Goal: Information Seeking & Learning: Learn about a topic

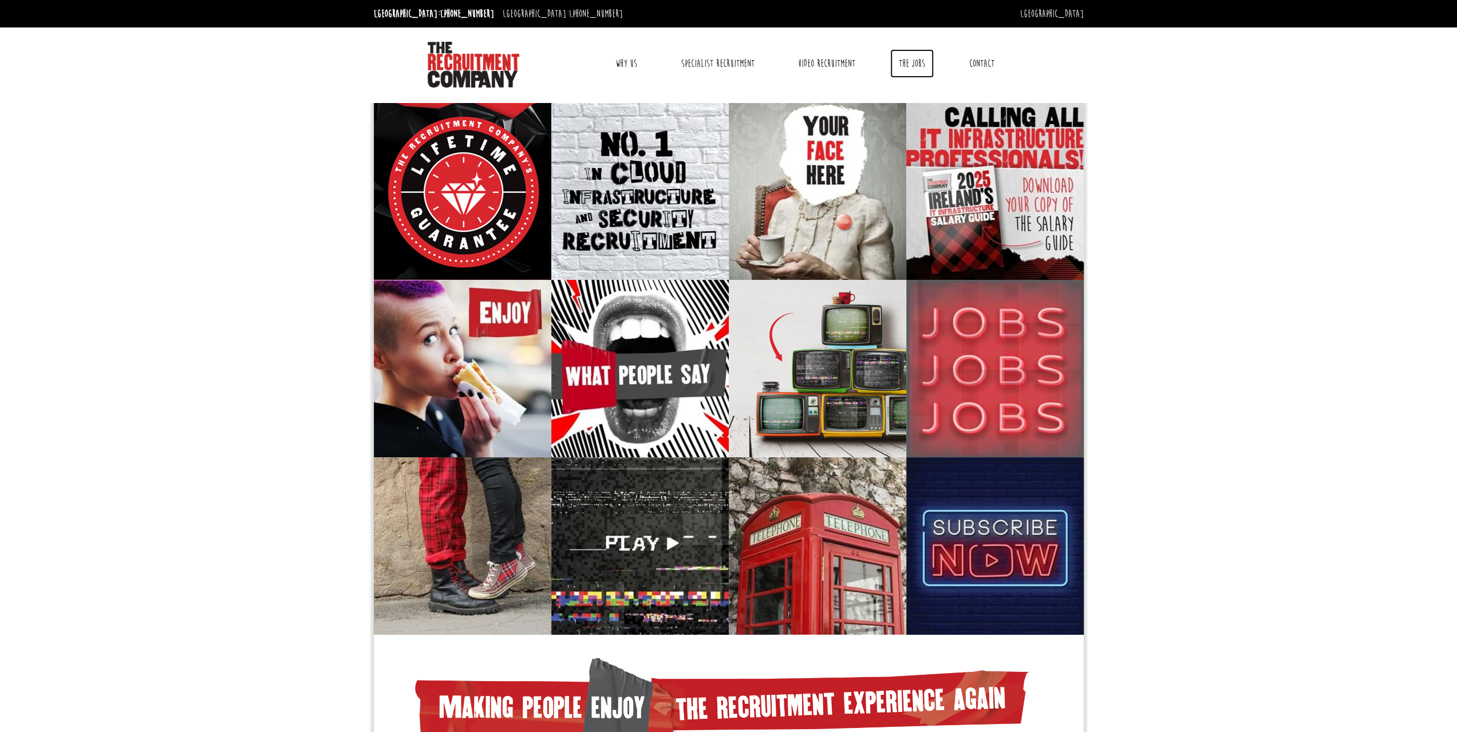
click at [907, 61] on link "The Jobs" at bounding box center [912, 63] width 44 height 29
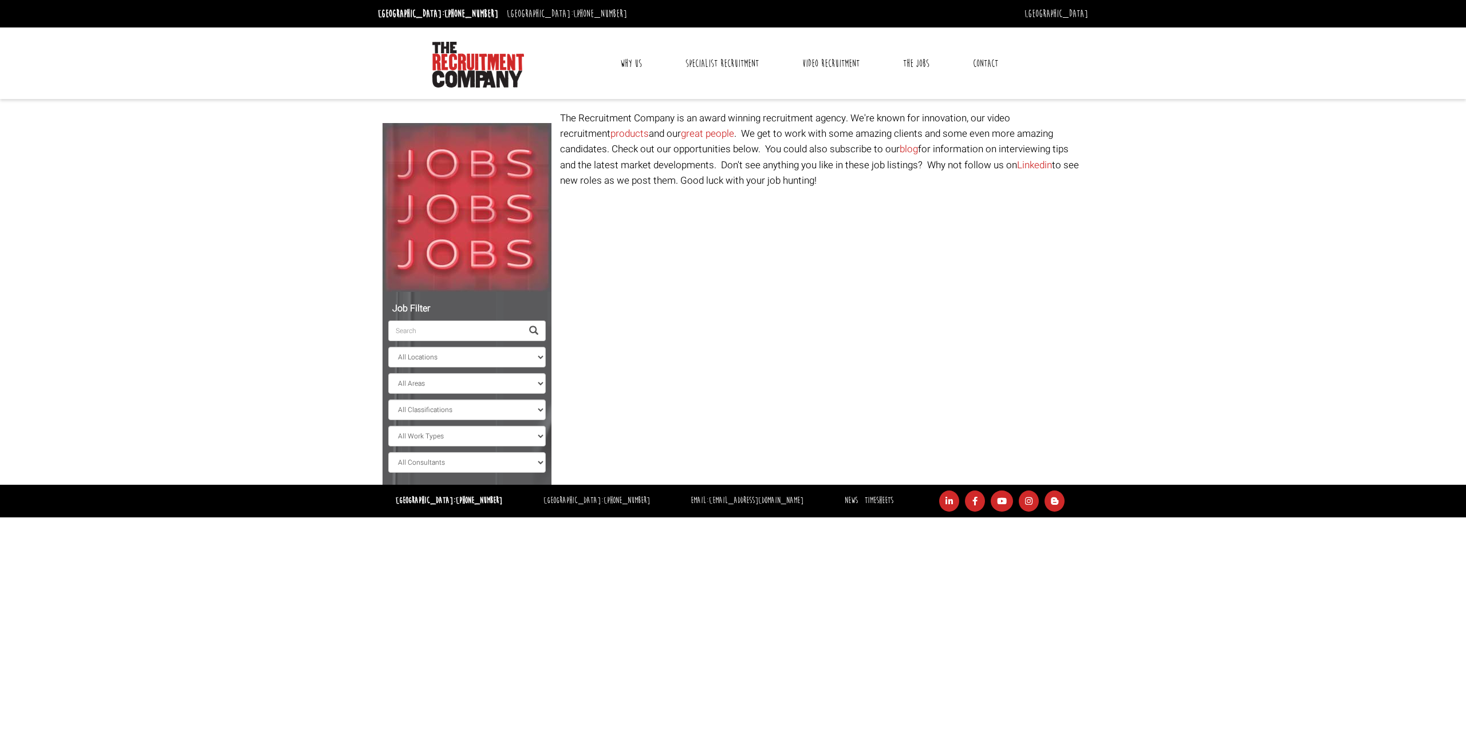
select select "Ireland"
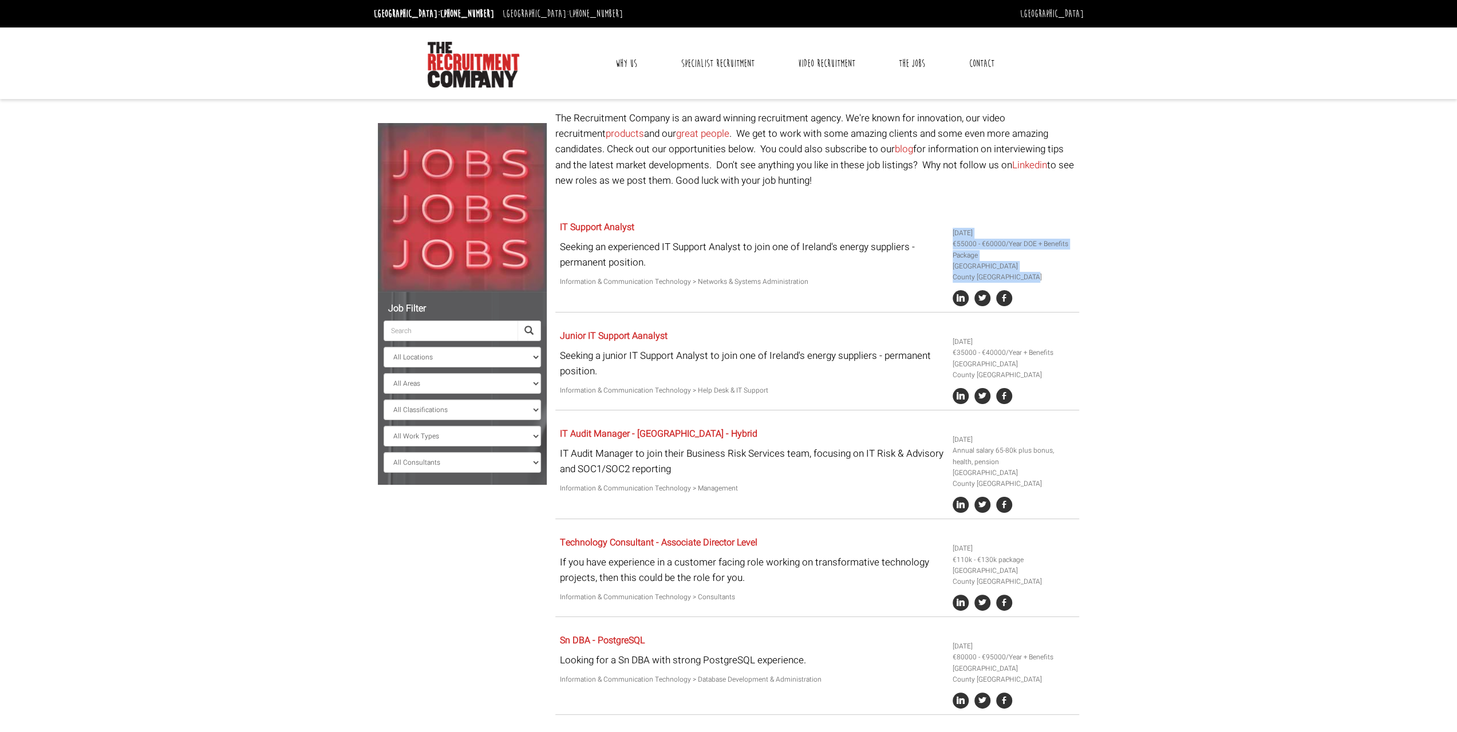
drag, startPoint x: 953, startPoint y: 232, endPoint x: 1007, endPoint y: 278, distance: 70.3
click at [1007, 278] on ul "3 days ago €55000 - €60000/Year DOE + Benefits Package Ireland County Dublin" at bounding box center [1014, 267] width 123 height 78
click at [1159, 325] on body "[GEOGRAPHIC_DATA]: [PHONE_NUMBER] [GEOGRAPHIC_DATA]: [PHONE_NUMBER] [GEOGRAPHIC…" at bounding box center [728, 478] width 1457 height 956
drag, startPoint x: 1145, startPoint y: 290, endPoint x: 1145, endPoint y: 263, distance: 27.5
click at [1145, 263] on body "[GEOGRAPHIC_DATA]: [PHONE_NUMBER] [GEOGRAPHIC_DATA]: [PHONE_NUMBER] [GEOGRAPHIC…" at bounding box center [728, 478] width 1457 height 956
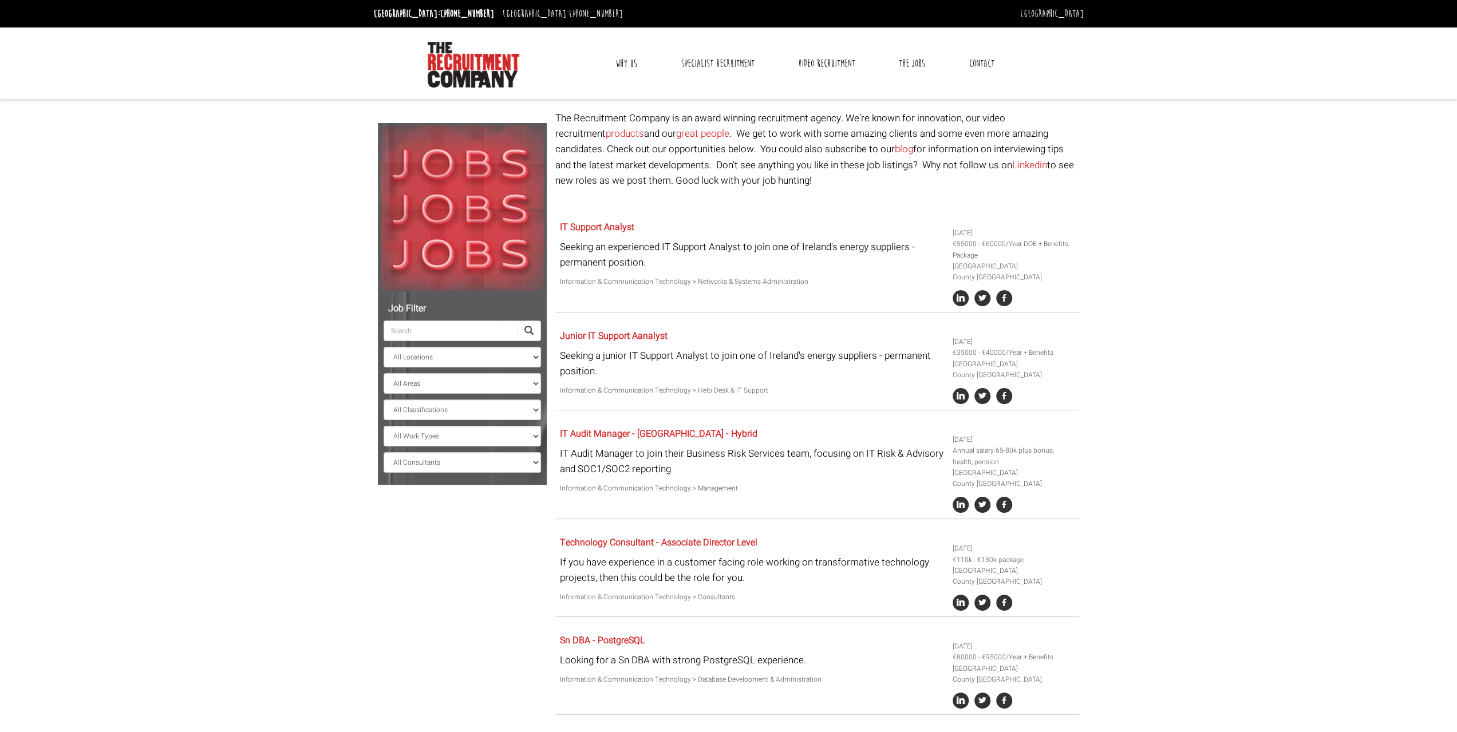
click at [1147, 388] on body "[GEOGRAPHIC_DATA]: [PHONE_NUMBER] [GEOGRAPHIC_DATA]: [PHONE_NUMBER] [GEOGRAPHIC…" at bounding box center [728, 478] width 1457 height 956
drag, startPoint x: 1204, startPoint y: 394, endPoint x: 1202, endPoint y: 348, distance: 46.4
click at [1202, 348] on body "[GEOGRAPHIC_DATA]: [PHONE_NUMBER] [GEOGRAPHIC_DATA]: [PHONE_NUMBER] [GEOGRAPHIC…" at bounding box center [728, 478] width 1457 height 956
drag, startPoint x: 1123, startPoint y: 356, endPoint x: 1135, endPoint y: 342, distance: 17.9
click at [1135, 342] on body "[GEOGRAPHIC_DATA]: [PHONE_NUMBER] [GEOGRAPHIC_DATA]: [PHONE_NUMBER] [GEOGRAPHIC…" at bounding box center [728, 478] width 1457 height 956
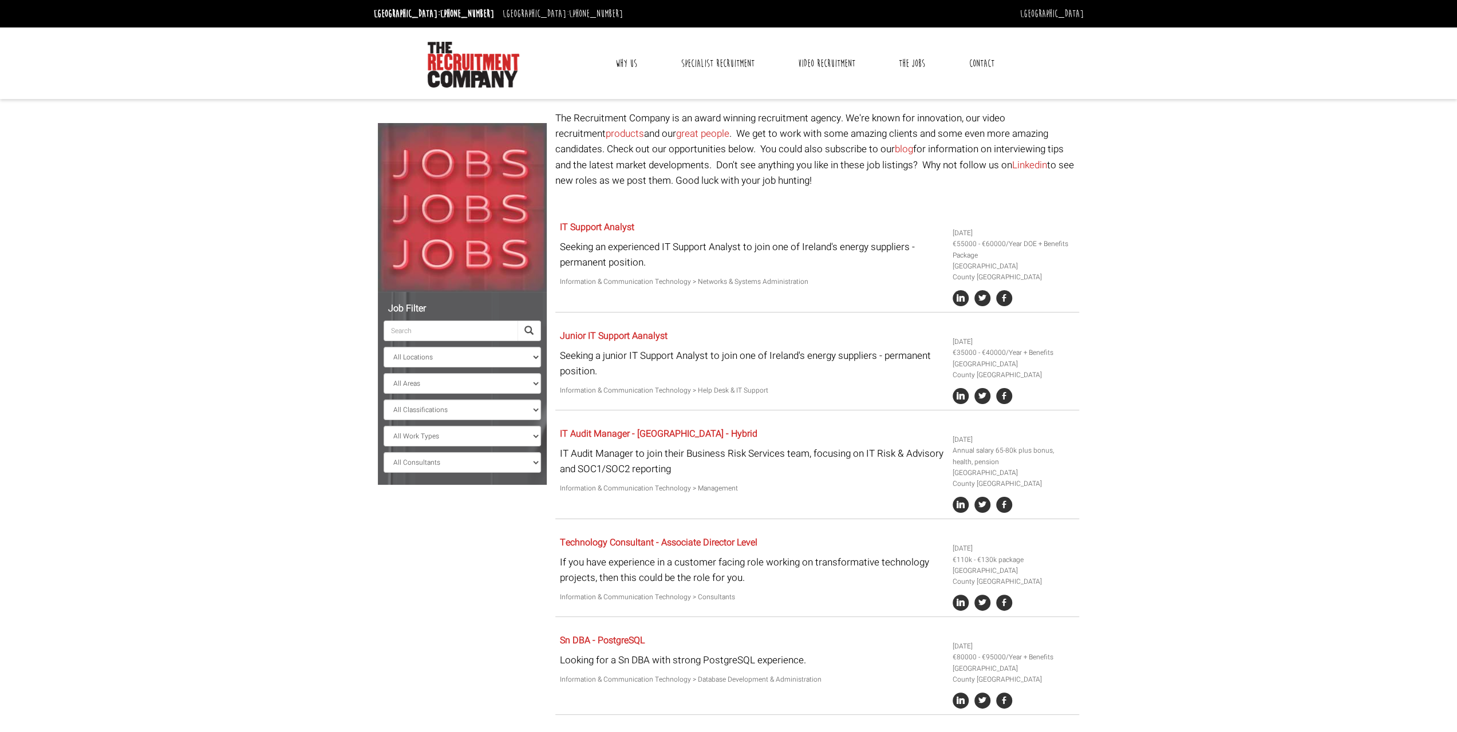
drag, startPoint x: 1017, startPoint y: 233, endPoint x: 1027, endPoint y: 233, distance: 9.7
click at [1025, 233] on ul "3 days ago €55000 - €60000/Year DOE + Benefits Package Ireland County Dublin" at bounding box center [1014, 267] width 123 height 78
click at [1192, 277] on body "[GEOGRAPHIC_DATA]: [PHONE_NUMBER] [GEOGRAPHIC_DATA]: [PHONE_NUMBER] [GEOGRAPHIC…" at bounding box center [728, 478] width 1457 height 956
click at [302, 384] on body "[GEOGRAPHIC_DATA]: [PHONE_NUMBER] [GEOGRAPHIC_DATA]: [PHONE_NUMBER] [GEOGRAPHIC…" at bounding box center [728, 478] width 1457 height 956
drag, startPoint x: 1125, startPoint y: 331, endPoint x: 1123, endPoint y: 350, distance: 19.0
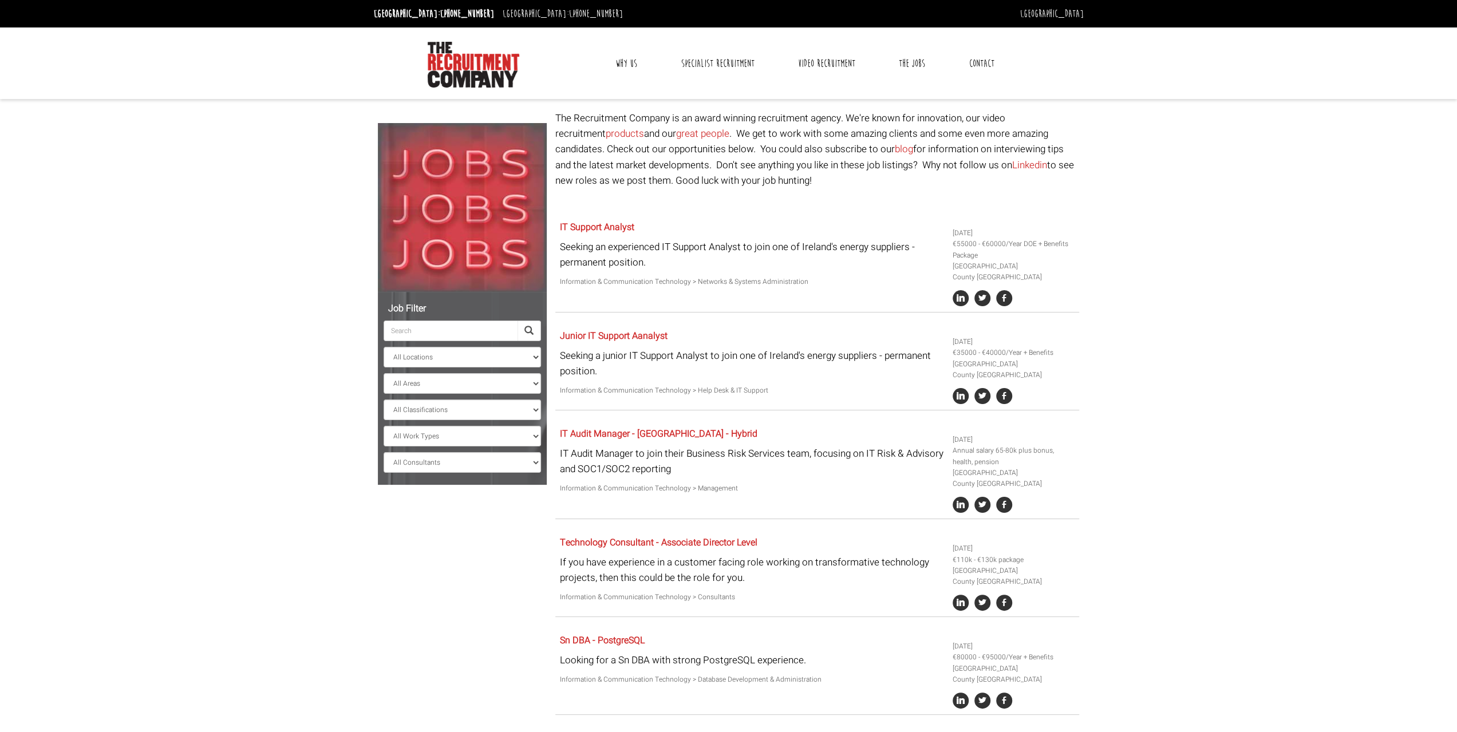
click at [1125, 331] on body "[GEOGRAPHIC_DATA]: [PHONE_NUMBER] [GEOGRAPHIC_DATA]: [PHONE_NUMBER] [GEOGRAPHIC…" at bounding box center [728, 478] width 1457 height 956
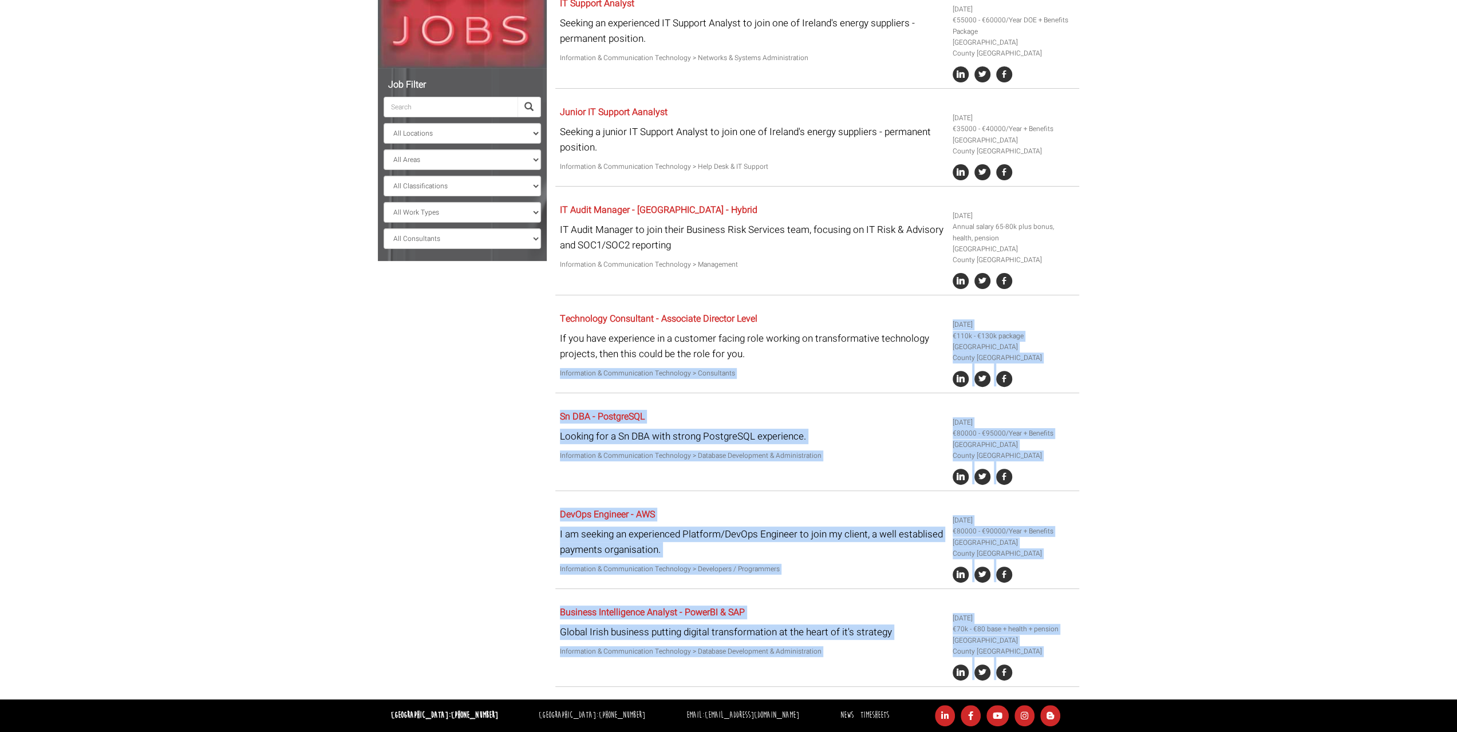
drag, startPoint x: 550, startPoint y: 314, endPoint x: 1131, endPoint y: 354, distance: 582.5
click at [784, 354] on div "Job Filter All Locations Sydney Melbourne Ireland Sydney CBD Parramatta Circula…" at bounding box center [728, 293] width 719 height 813
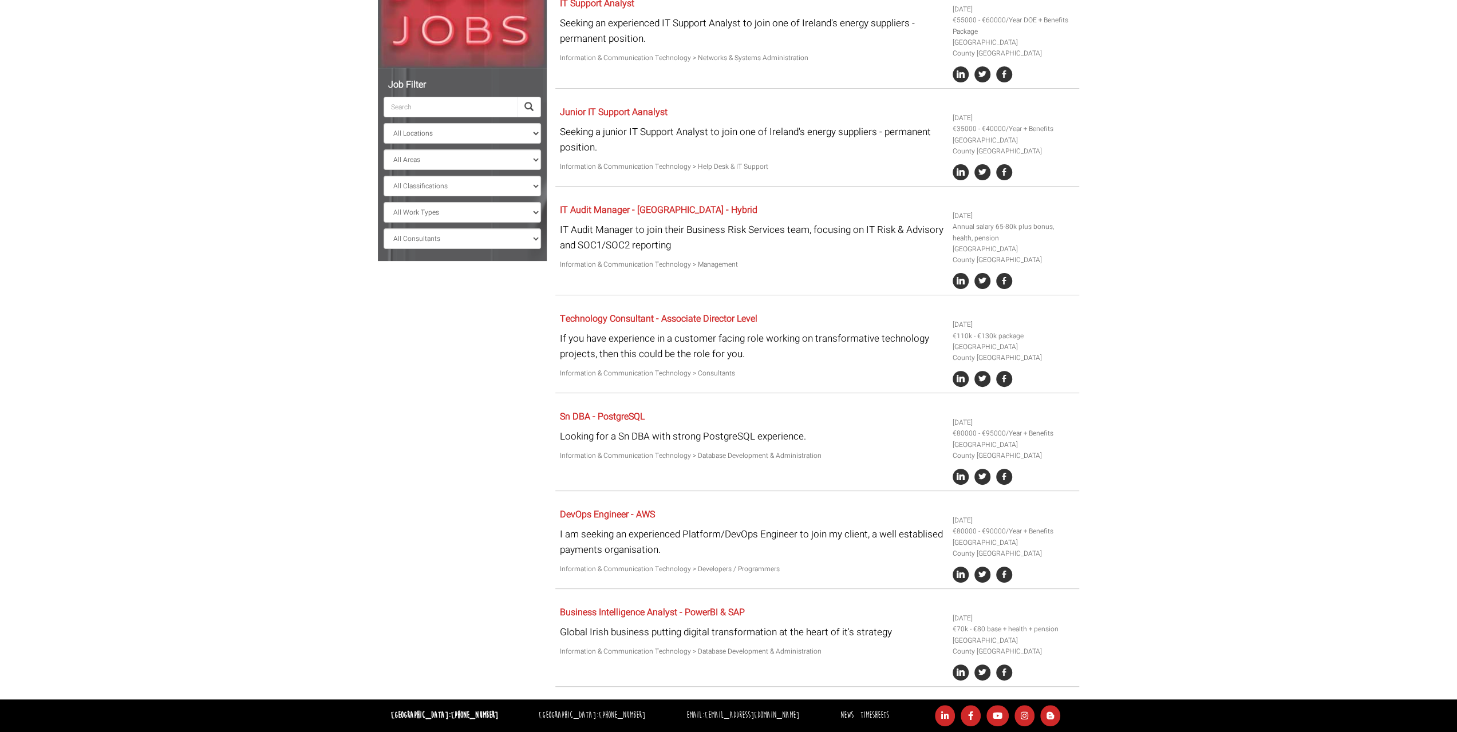
click at [1317, 331] on body "[GEOGRAPHIC_DATA]: [PHONE_NUMBER] [GEOGRAPHIC_DATA]: [PHONE_NUMBER] [GEOGRAPHIC…" at bounding box center [728, 254] width 1457 height 956
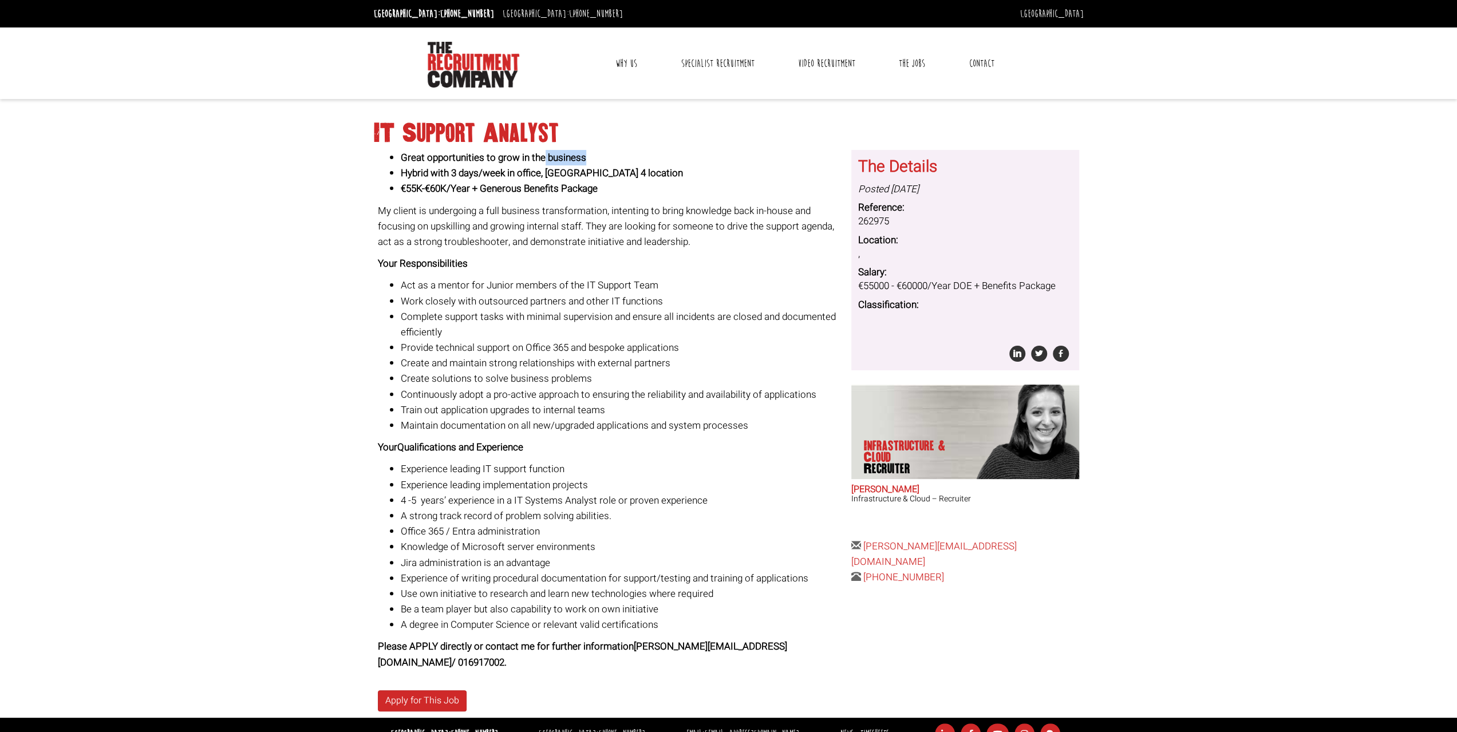
drag, startPoint x: 544, startPoint y: 164, endPoint x: 650, endPoint y: 167, distance: 106.0
click at [642, 162] on li "Great opportunities to grow in the business" at bounding box center [622, 157] width 442 height 15
click at [650, 168] on li "Hybrid with 3 days/week in office, [GEOGRAPHIC_DATA] 4 location" at bounding box center [622, 172] width 442 height 15
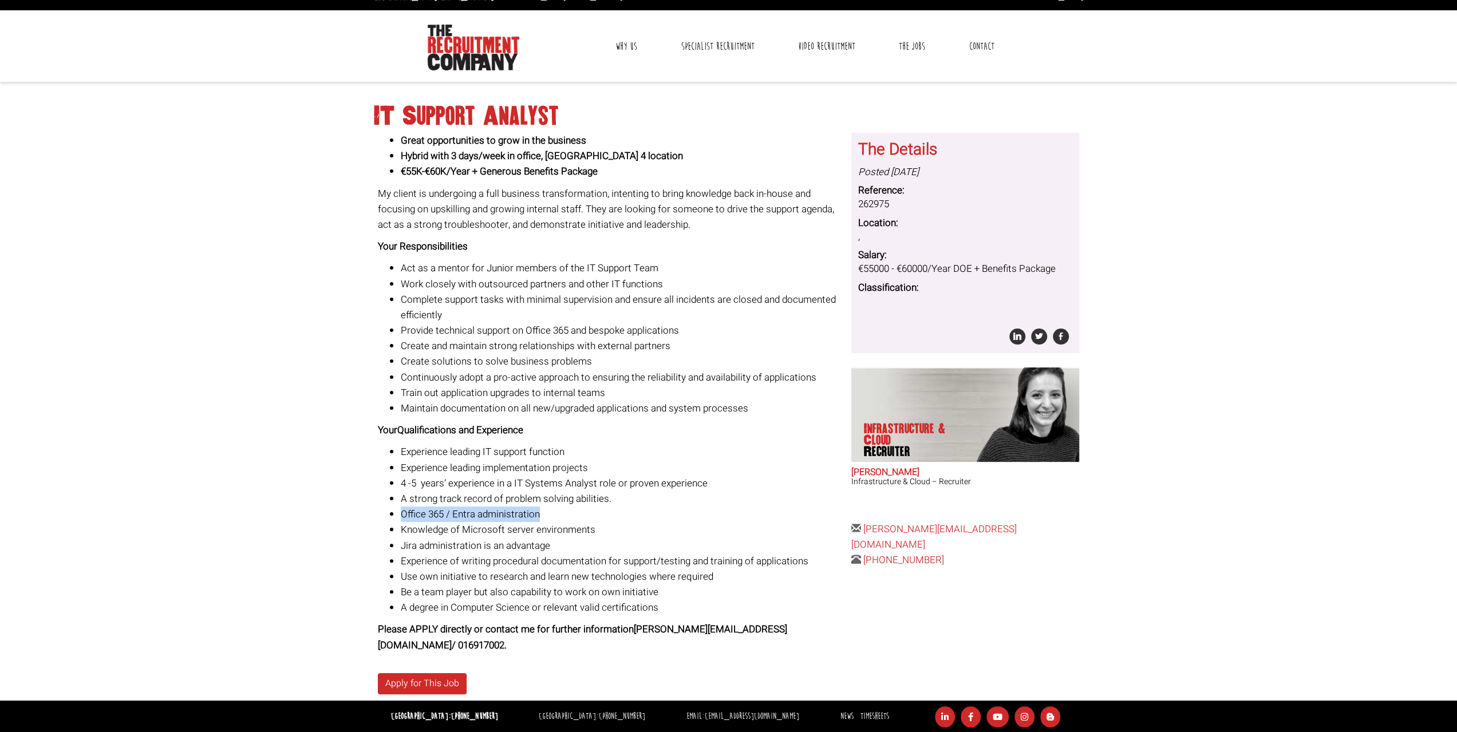
drag, startPoint x: 402, startPoint y: 515, endPoint x: 637, endPoint y: 517, distance: 234.8
click at [637, 517] on li "Office 365 / Entra administration" at bounding box center [622, 514] width 442 height 15
click at [302, 456] on body "[GEOGRAPHIC_DATA]: [PHONE_NUMBER] [GEOGRAPHIC_DATA]: [PHONE_NUMBER] [GEOGRAPHIC…" at bounding box center [728, 358] width 1457 height 751
click at [332, 435] on body "[GEOGRAPHIC_DATA]: [PHONE_NUMBER] [GEOGRAPHIC_DATA]: [PHONE_NUMBER] [GEOGRAPHIC…" at bounding box center [728, 358] width 1457 height 751
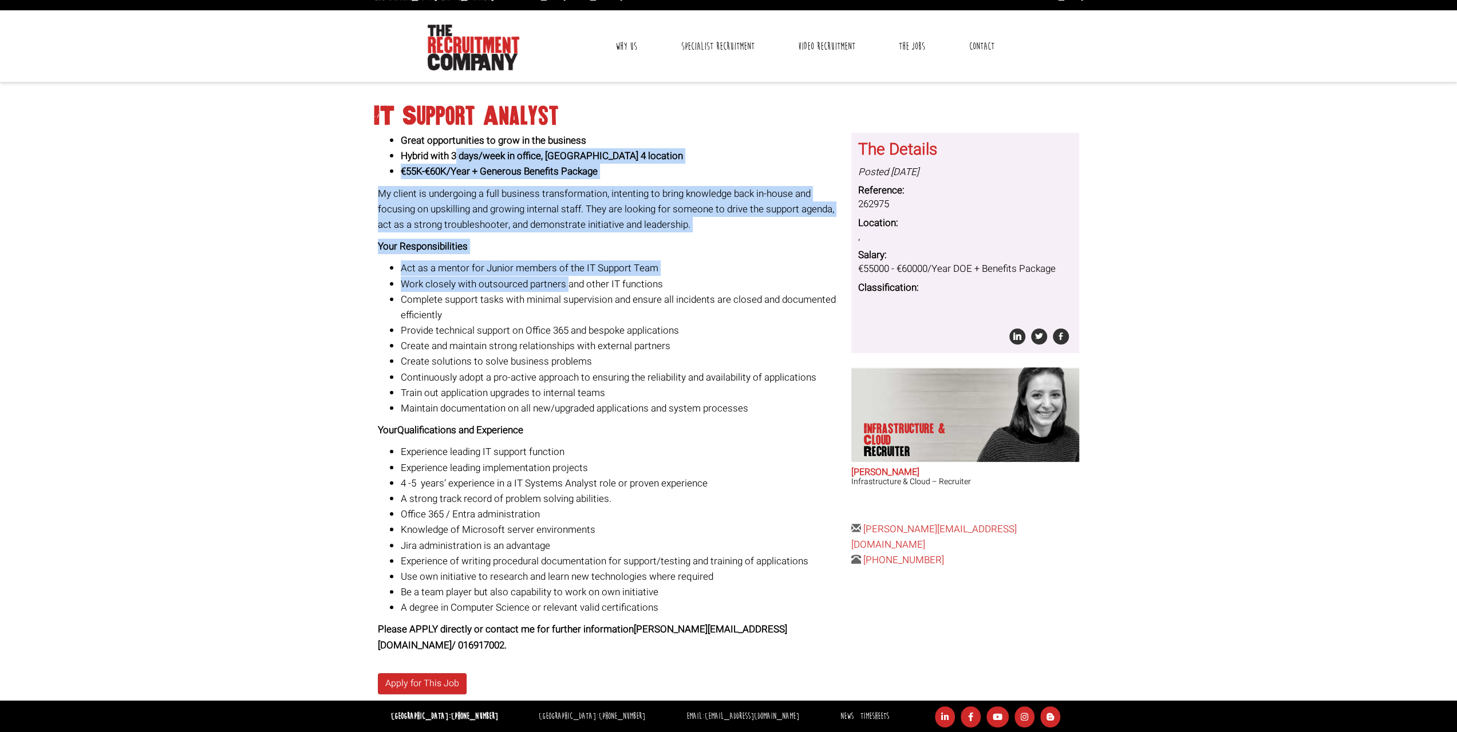
drag, startPoint x: 455, startPoint y: 152, endPoint x: 588, endPoint y: 318, distance: 212.6
click at [588, 318] on div "Great opportunities to grow in the business Hybrid with 3 days/week in office, …" at bounding box center [610, 393] width 465 height 520
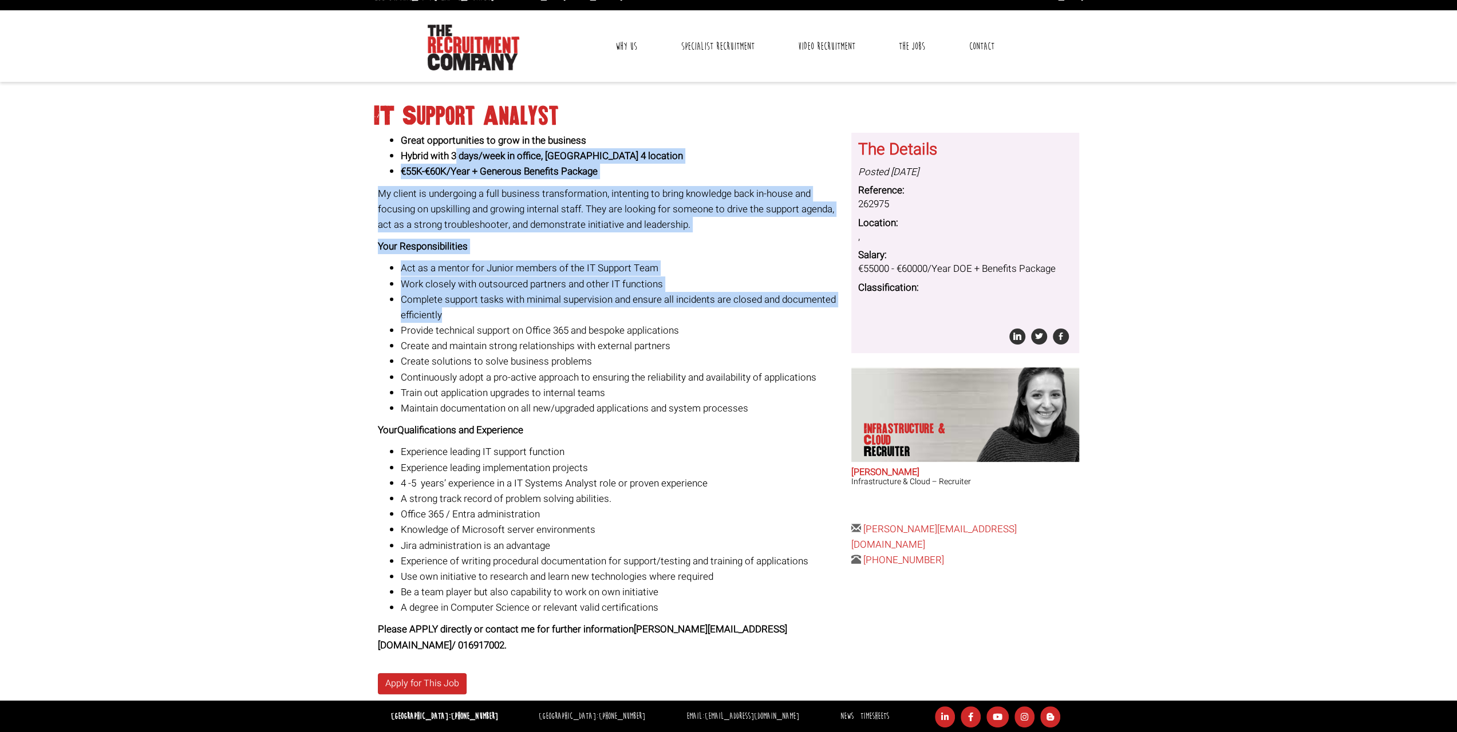
click at [594, 369] on li "Create solutions to solve business problems" at bounding box center [622, 361] width 442 height 15
